Goal: Complete application form

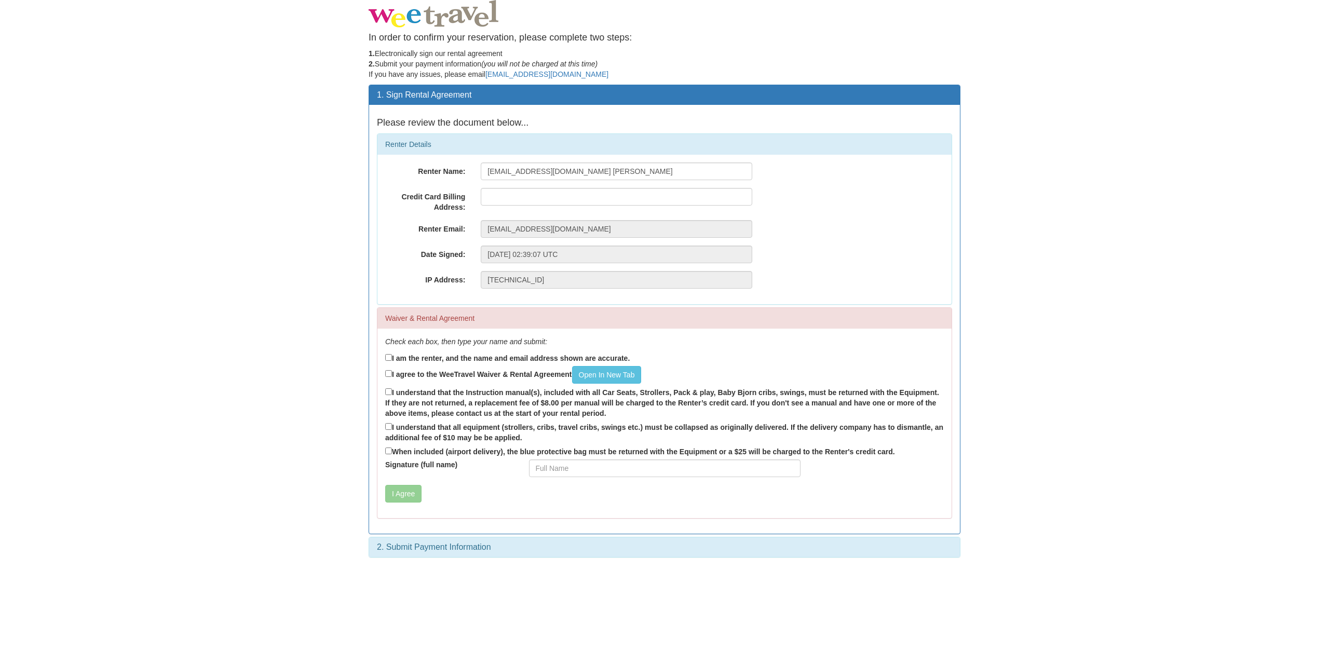
click at [678, 207] on div "Credit Card Billing Address:" at bounding box center [664, 200] width 574 height 24
click at [680, 202] on input "text" at bounding box center [617, 197] width 272 height 18
click at [623, 193] on input "text" at bounding box center [617, 197] width 272 height 18
type input "[STREET_ADDRESS] [STREET_ADDRESS]"
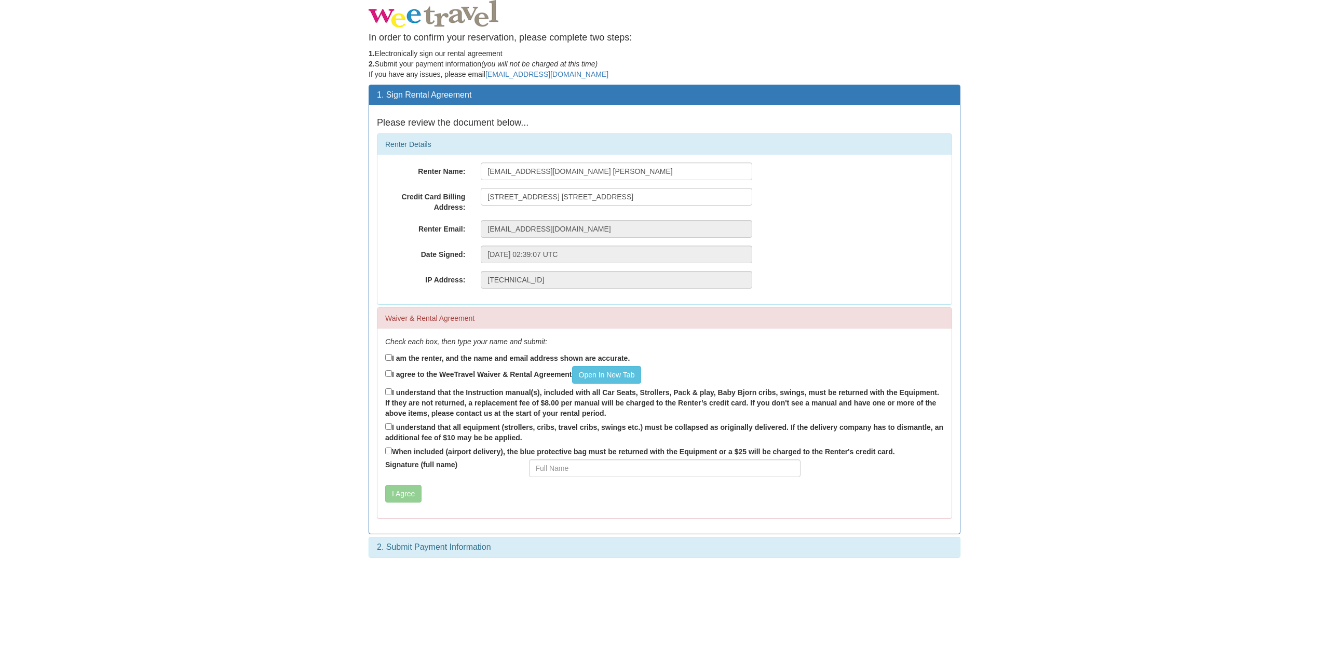
click at [504, 359] on label "I am the renter, and the name and email address shown are accurate." at bounding box center [507, 357] width 245 height 11
click at [392, 359] on input "I am the renter, and the name and email address shown are accurate." at bounding box center [388, 357] width 7 height 7
checkbox input "true"
click at [608, 380] on link "Open In New Tab" at bounding box center [607, 375] width 70 height 18
click at [391, 374] on input "I agree to the WeeTravel Waiver & Rental Agreement Open In [GEOGRAPHIC_DATA]" at bounding box center [388, 373] width 7 height 7
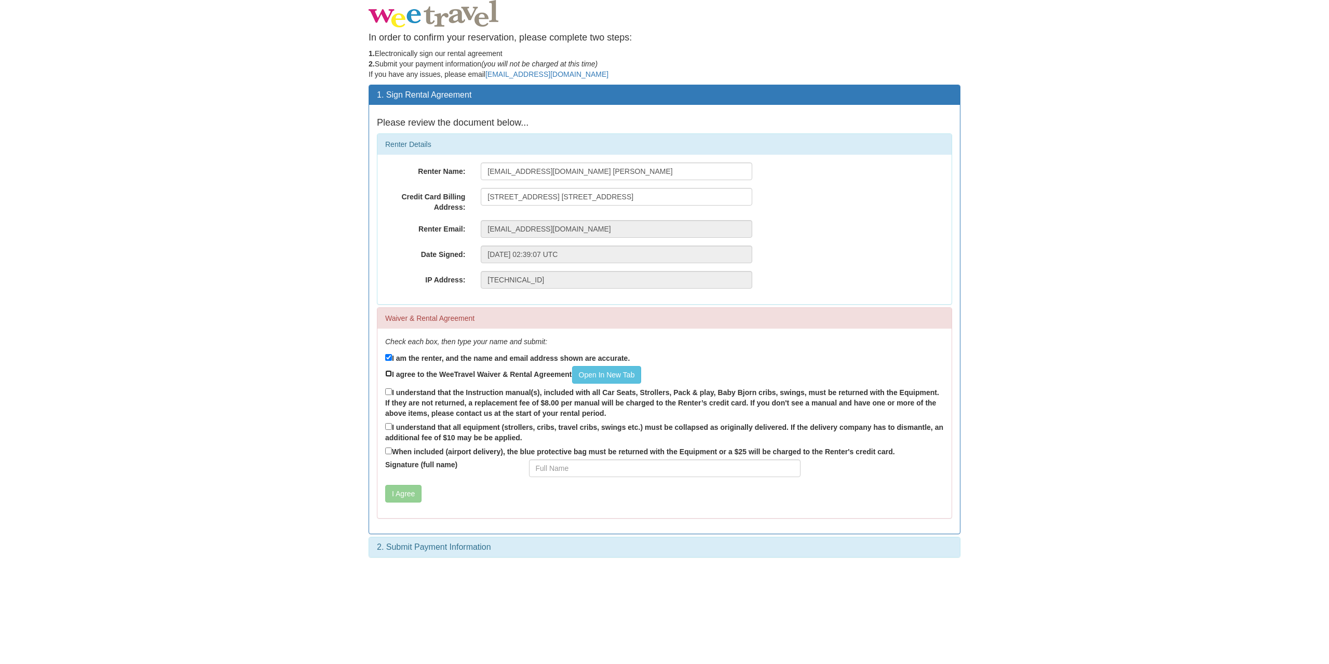
checkbox input "true"
click at [387, 390] on input "I understand that the Instruction manual(s), included with all Car Seats, Strol…" at bounding box center [388, 391] width 7 height 7
drag, startPoint x: 433, startPoint y: 393, endPoint x: 715, endPoint y: 414, distance: 283.2
click at [715, 414] on label "I understand that the Instruction manual(s), included with all Car Seats, Strol…" at bounding box center [664, 402] width 559 height 32
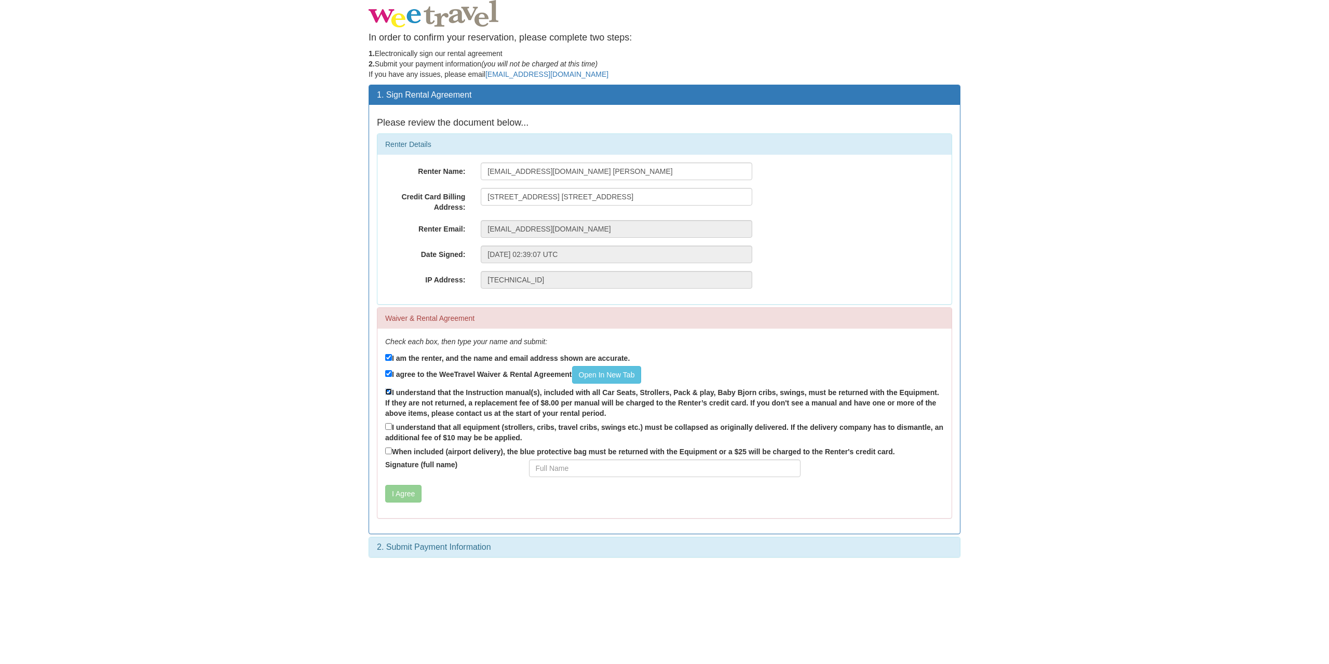
click at [392, 395] on input "I understand that the Instruction manual(s), included with all Car Seats, Strol…" at bounding box center [388, 391] width 7 height 7
drag, startPoint x: 686, startPoint y: 413, endPoint x: 681, endPoint y: 383, distance: 31.1
click at [681, 383] on div "Check each box, then type your name and submit: I am the renter, and the name a…" at bounding box center [664, 424] width 574 height 190
click at [661, 401] on label "I understand that the Instruction manual(s), included with all Car Seats, Strol…" at bounding box center [664, 402] width 559 height 32
click at [392, 395] on input "I understand that the Instruction manual(s), included with all Car Seats, Strol…" at bounding box center [388, 391] width 7 height 7
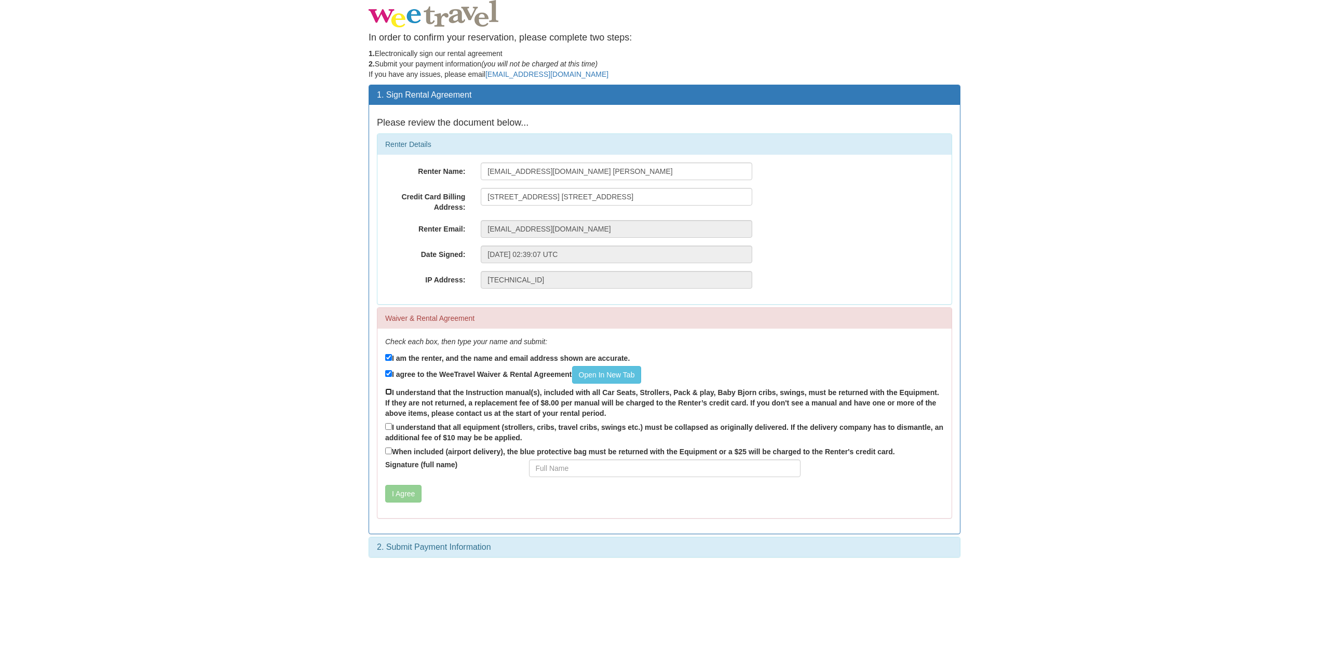
checkbox input "true"
click at [428, 429] on label "I understand that all equipment (strollers, cribs, travel cribs, swings etc.) m…" at bounding box center [664, 432] width 559 height 22
click at [392, 429] on input "I understand that all equipment (strollers, cribs, travel cribs, swings etc.) m…" at bounding box center [388, 426] width 7 height 7
checkbox input "true"
click at [524, 449] on label "When included (airport delivery), the blue protective bag must be returned with…" at bounding box center [640, 450] width 510 height 11
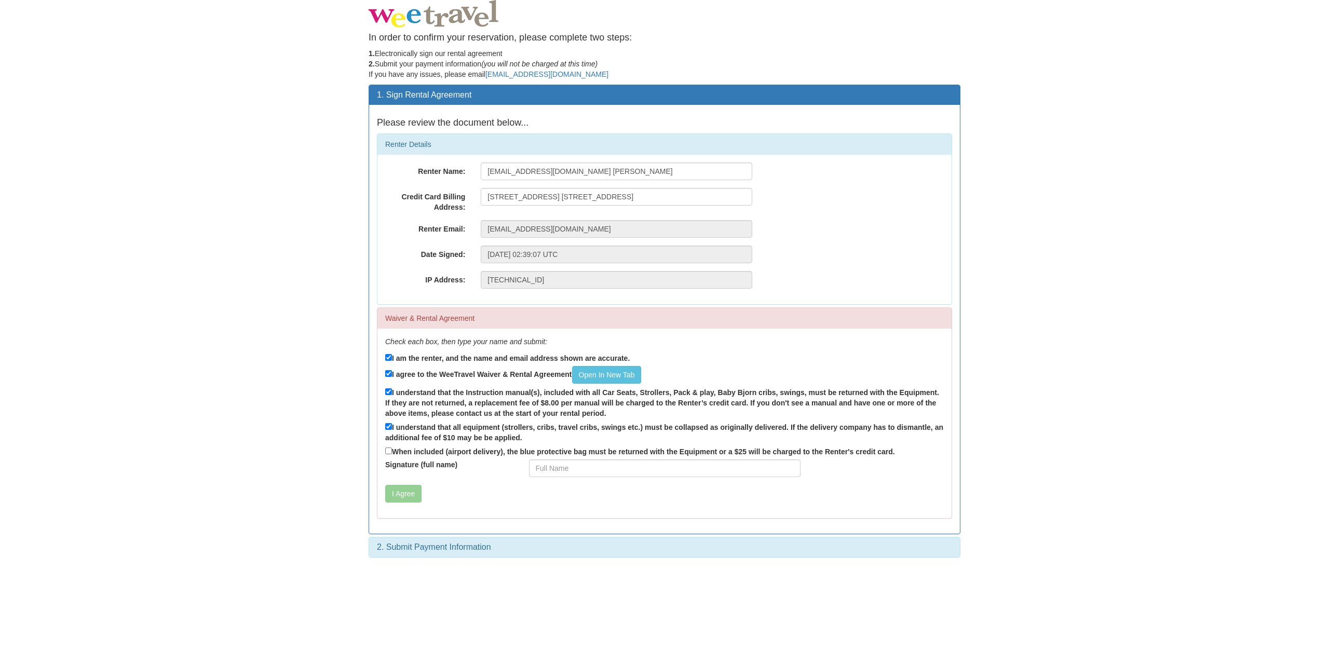
click at [392, 449] on input "When included (airport delivery), the blue protective bag must be returned with…" at bounding box center [388, 451] width 7 height 7
click at [524, 449] on label "When included (airport delivery), the blue protective bag must be returned with…" at bounding box center [640, 450] width 510 height 11
click at [392, 449] on input "When included (airport delivery), the blue protective bag must be returned with…" at bounding box center [388, 451] width 7 height 7
click at [520, 453] on label "When included (airport delivery), the blue protective bag must be returned with…" at bounding box center [640, 450] width 510 height 11
click at [392, 453] on input "When included (airport delivery), the blue protective bag must be returned with…" at bounding box center [388, 451] width 7 height 7
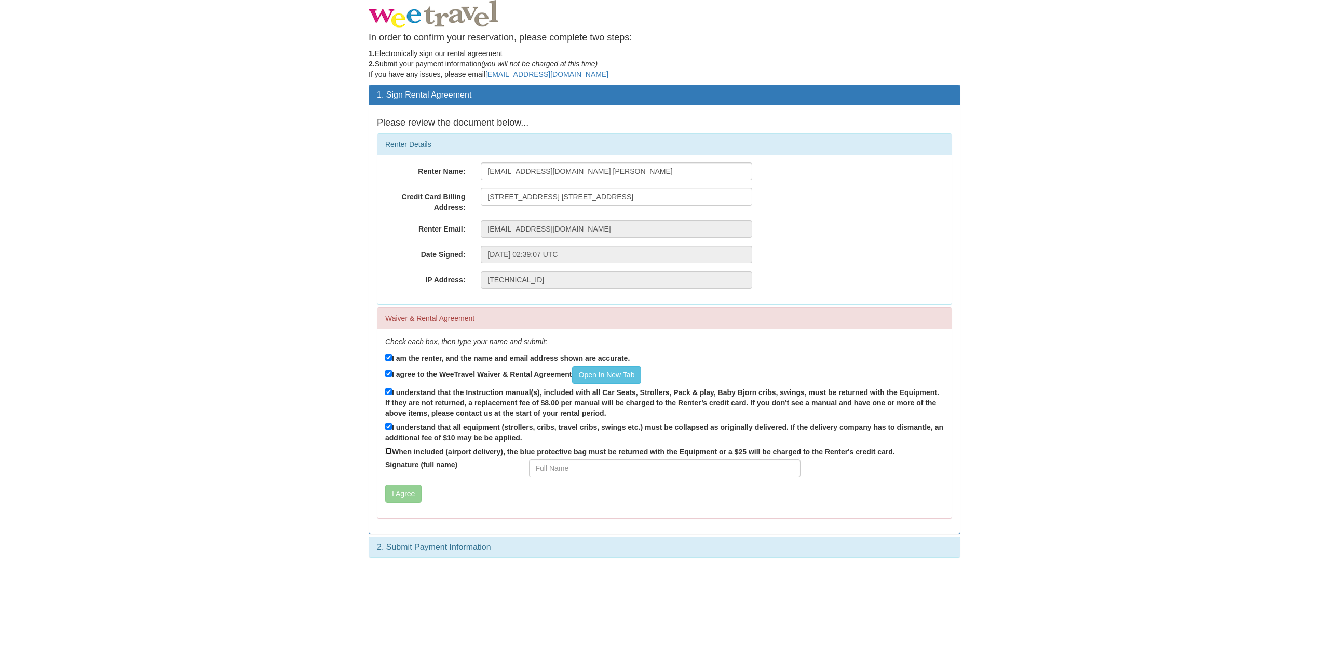
checkbox input "true"
click at [554, 464] on input "Signature (full name)" at bounding box center [665, 468] width 272 height 18
type input "[PERSON_NAME]"
click at [413, 501] on button "I Agree" at bounding box center [403, 494] width 36 height 18
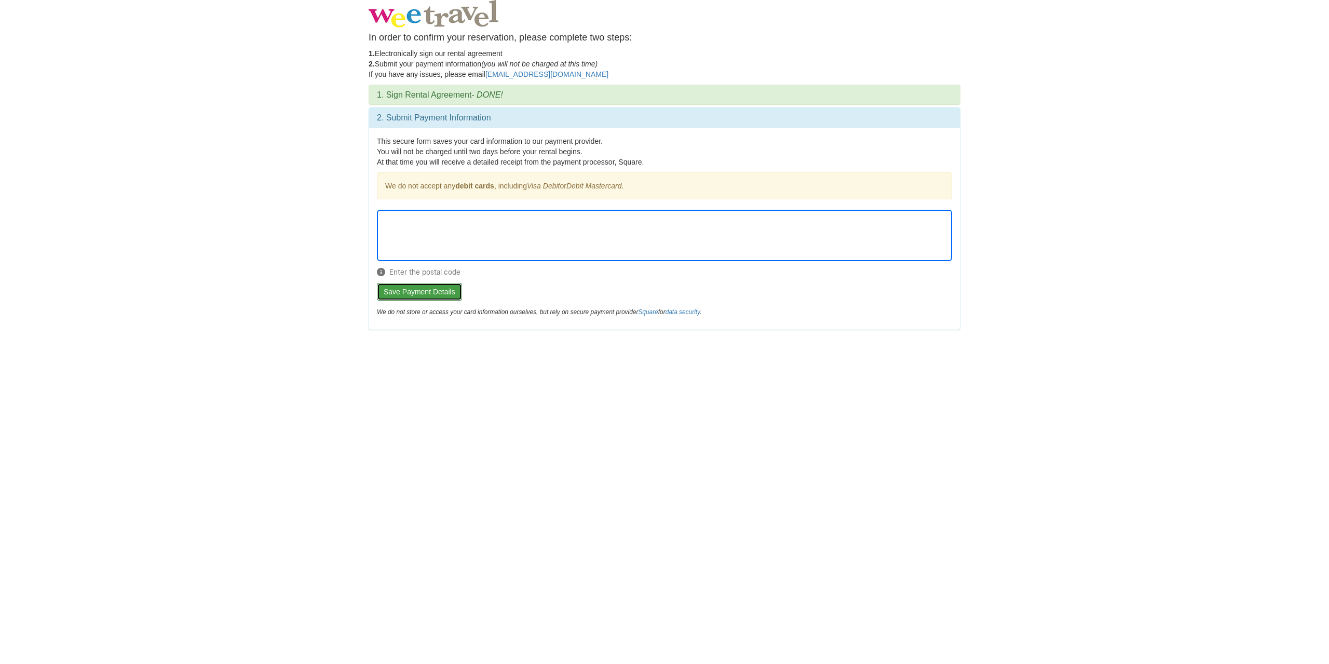
click at [444, 294] on button "Save Payment Details" at bounding box center [419, 292] width 85 height 18
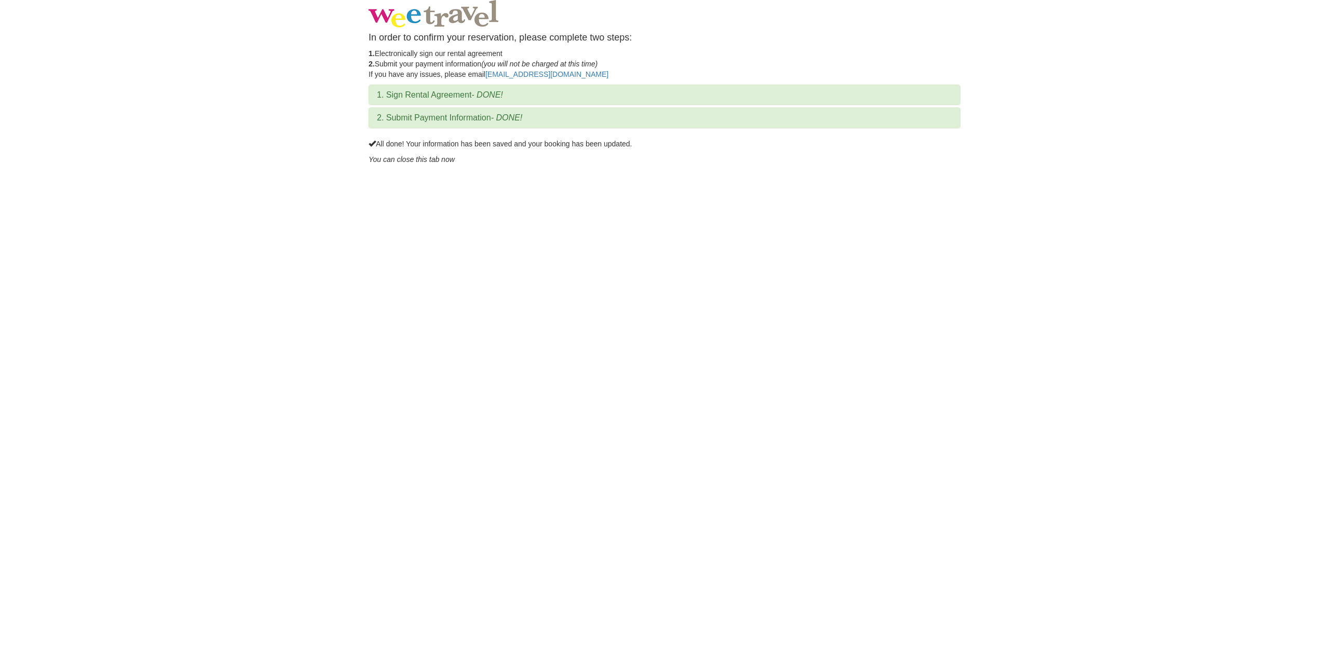
drag, startPoint x: 523, startPoint y: 314, endPoint x: 514, endPoint y: 283, distance: 31.4
click at [521, 300] on body "In order to confirm your reservation, please complete two steps: 1. Electronica…" at bounding box center [664, 332] width 1329 height 664
click at [413, 161] on em "You can close this tab now" at bounding box center [412, 159] width 86 height 8
